Goal: Navigation & Orientation: Find specific page/section

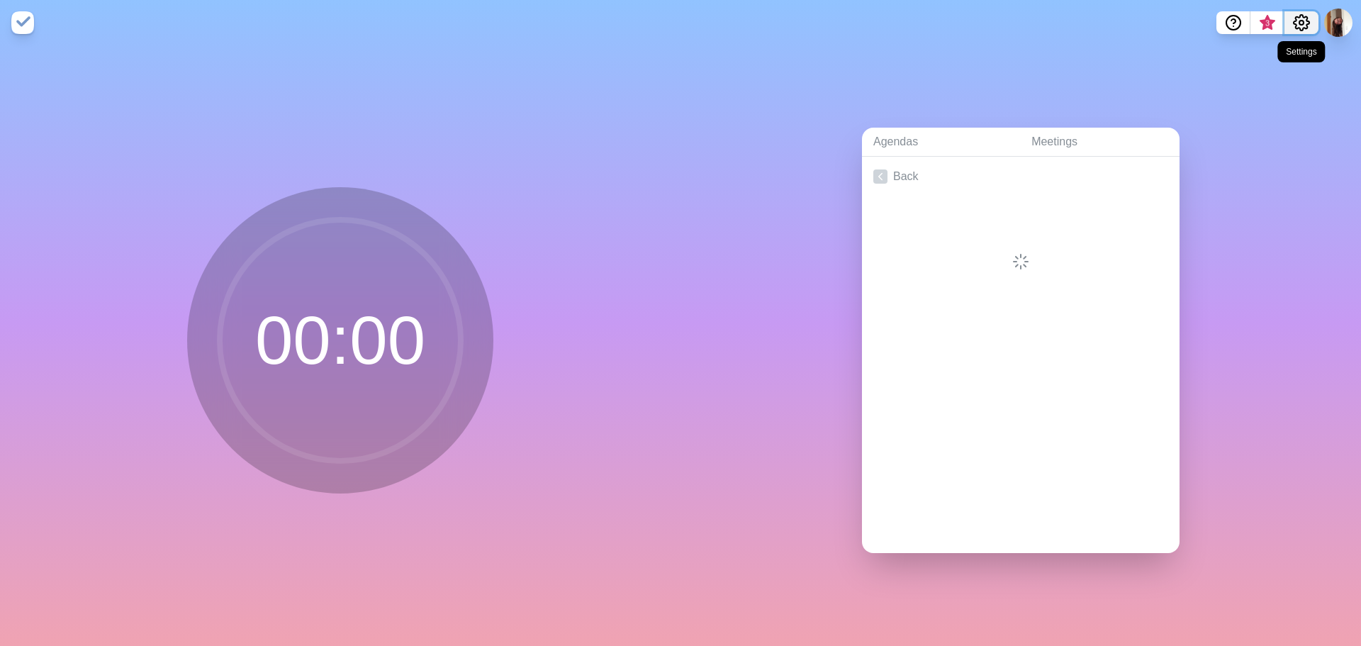
click at [1314, 20] on button "Settings" at bounding box center [1301, 22] width 34 height 23
click at [1237, 86] on p "Manage cookies" at bounding box center [1265, 82] width 83 height 17
click at [1307, 26] on icon "Settings" at bounding box center [1301, 23] width 16 height 16
click at [1286, 79] on p "Manage cookies" at bounding box center [1265, 82] width 83 height 17
click at [1236, 22] on icon "Help" at bounding box center [1233, 22] width 17 height 17
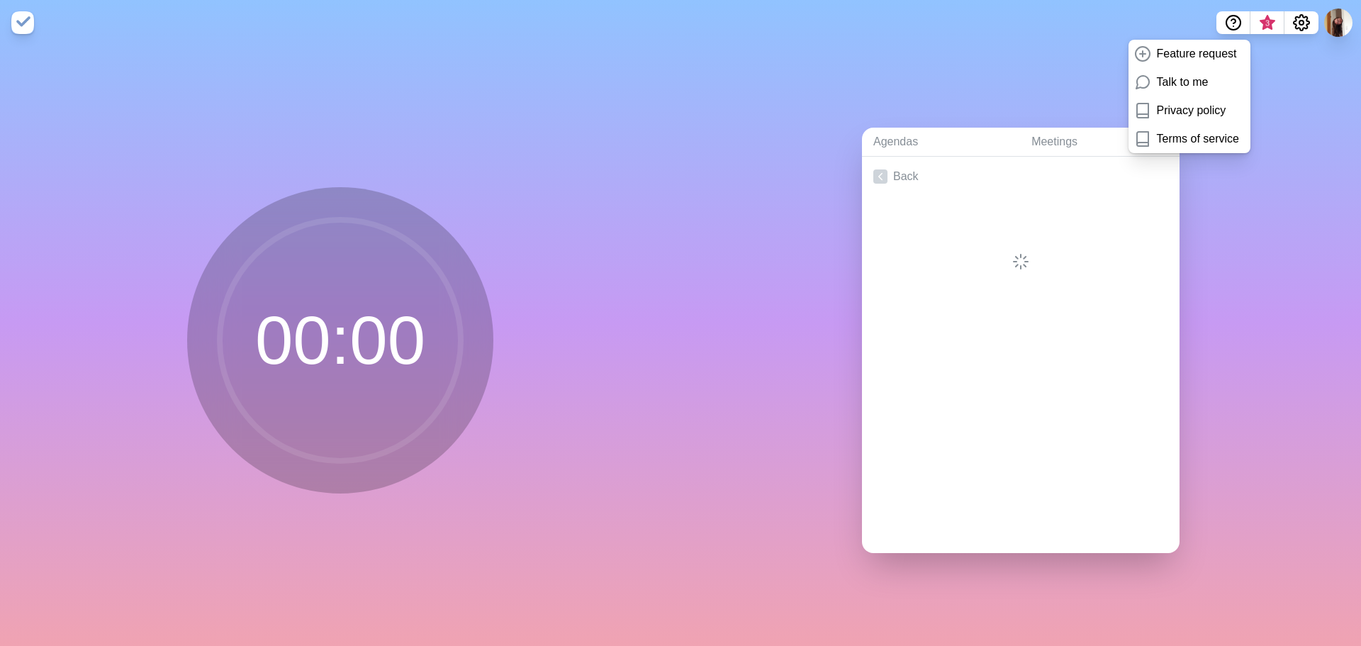
click at [1011, 52] on div "Agendas Meetings Back" at bounding box center [1020, 345] width 680 height 600
drag, startPoint x: 178, startPoint y: 36, endPoint x: 186, endPoint y: 40, distance: 8.6
click at [186, 40] on nav "Feature request Talk to me Privacy policy Terms of service 3" at bounding box center [680, 22] width 1361 height 45
click at [1198, 252] on div "Agendas Meetings Back" at bounding box center [1020, 345] width 680 height 600
click at [1240, 18] on icon "Help" at bounding box center [1233, 22] width 17 height 17
